Goal: Task Accomplishment & Management: Manage account settings

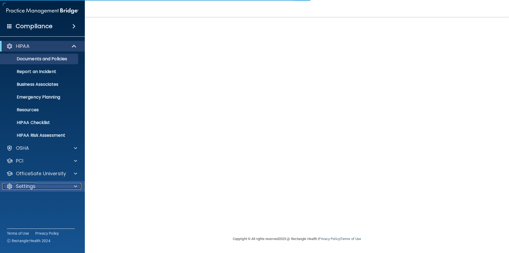
click at [38, 184] on div "Settings" at bounding box center [35, 186] width 66 height 6
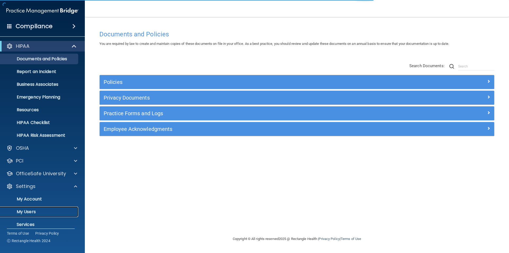
click at [37, 210] on p "My Users" at bounding box center [39, 211] width 72 height 5
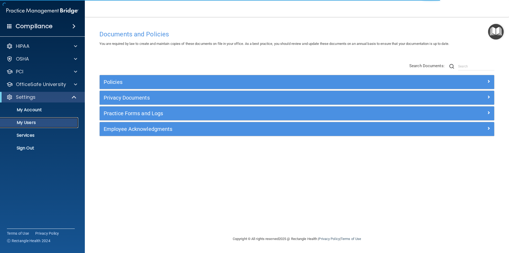
select select "20"
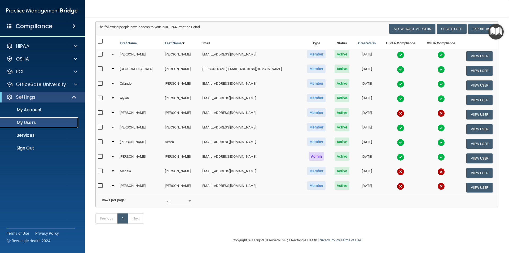
scroll to position [14, 0]
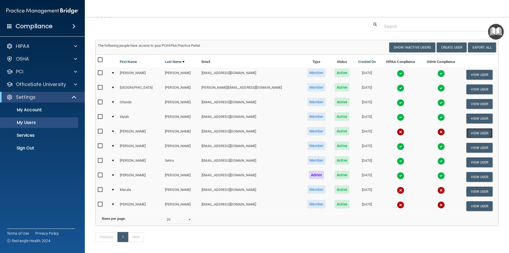
click at [474, 132] on button "View User" at bounding box center [480, 133] width 26 height 10
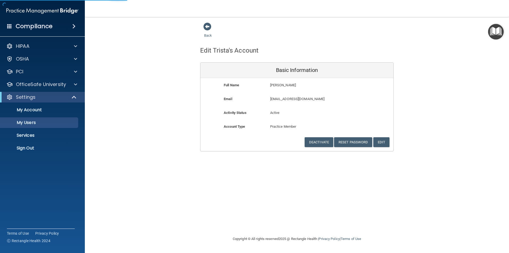
select select "20"
